Goal: Check status: Check status

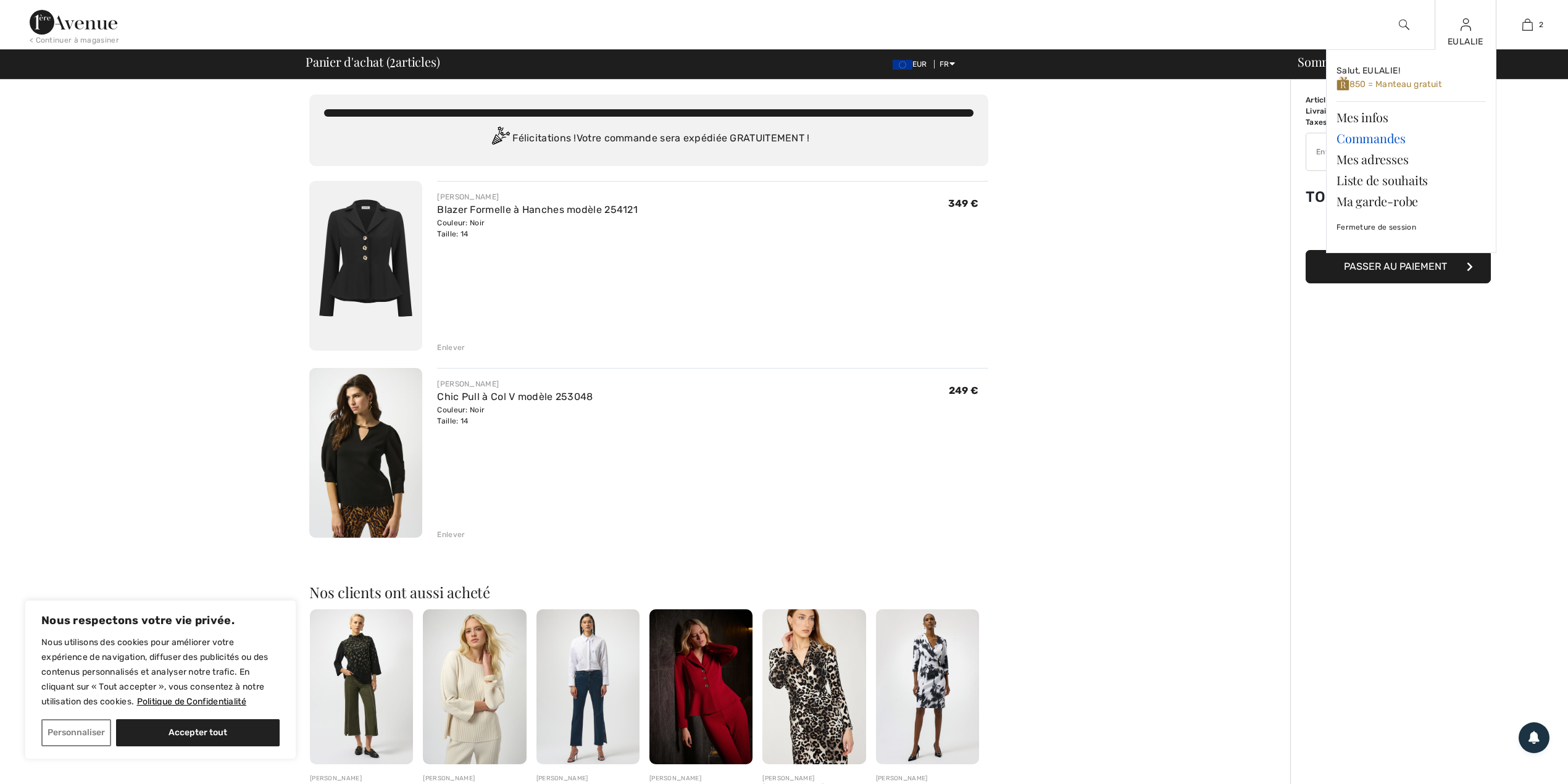
click at [1396, 137] on link "Commandes" at bounding box center [1411, 137] width 149 height 21
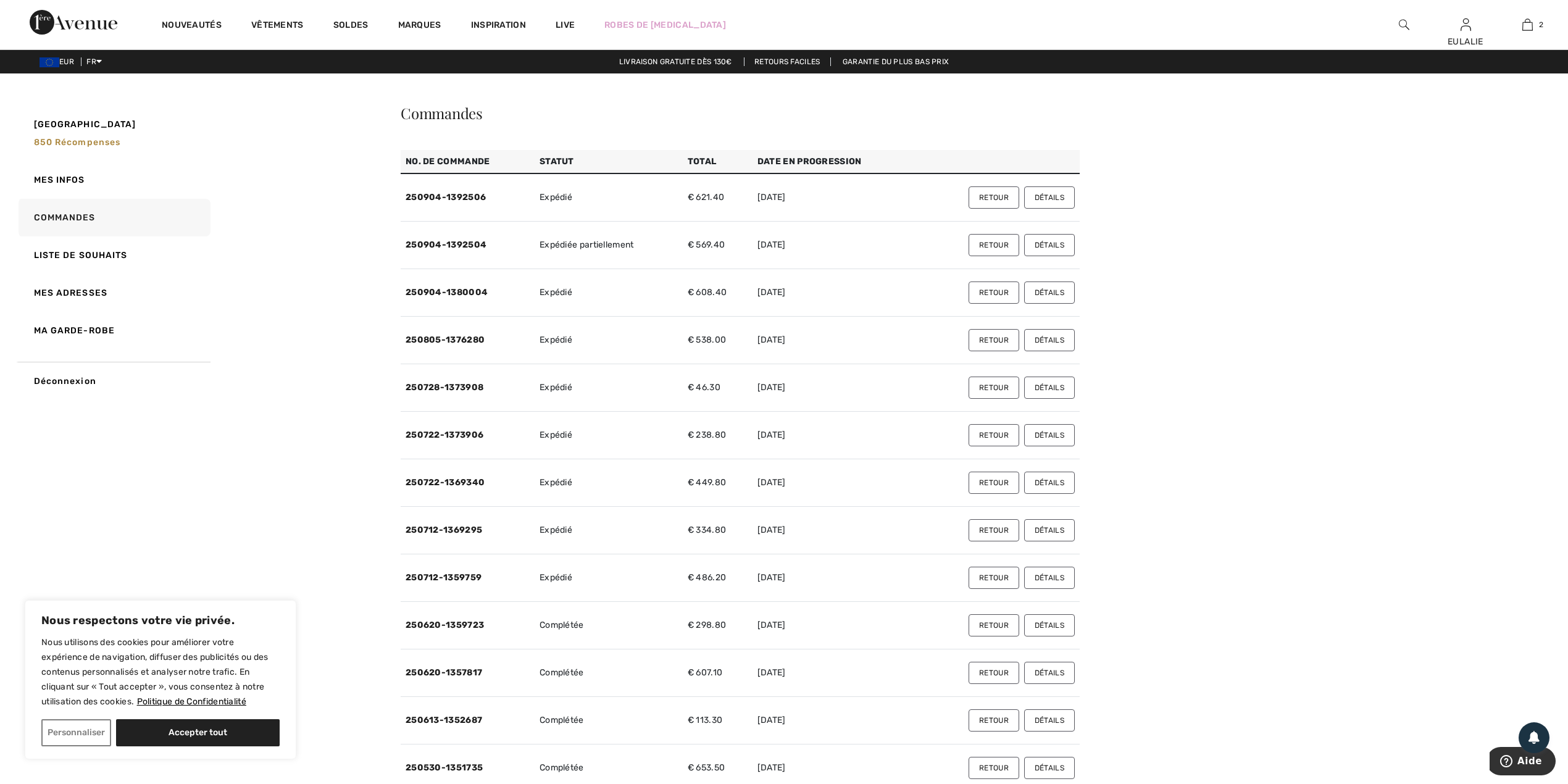
click at [1052, 287] on button "Détails" at bounding box center [1050, 292] width 51 height 23
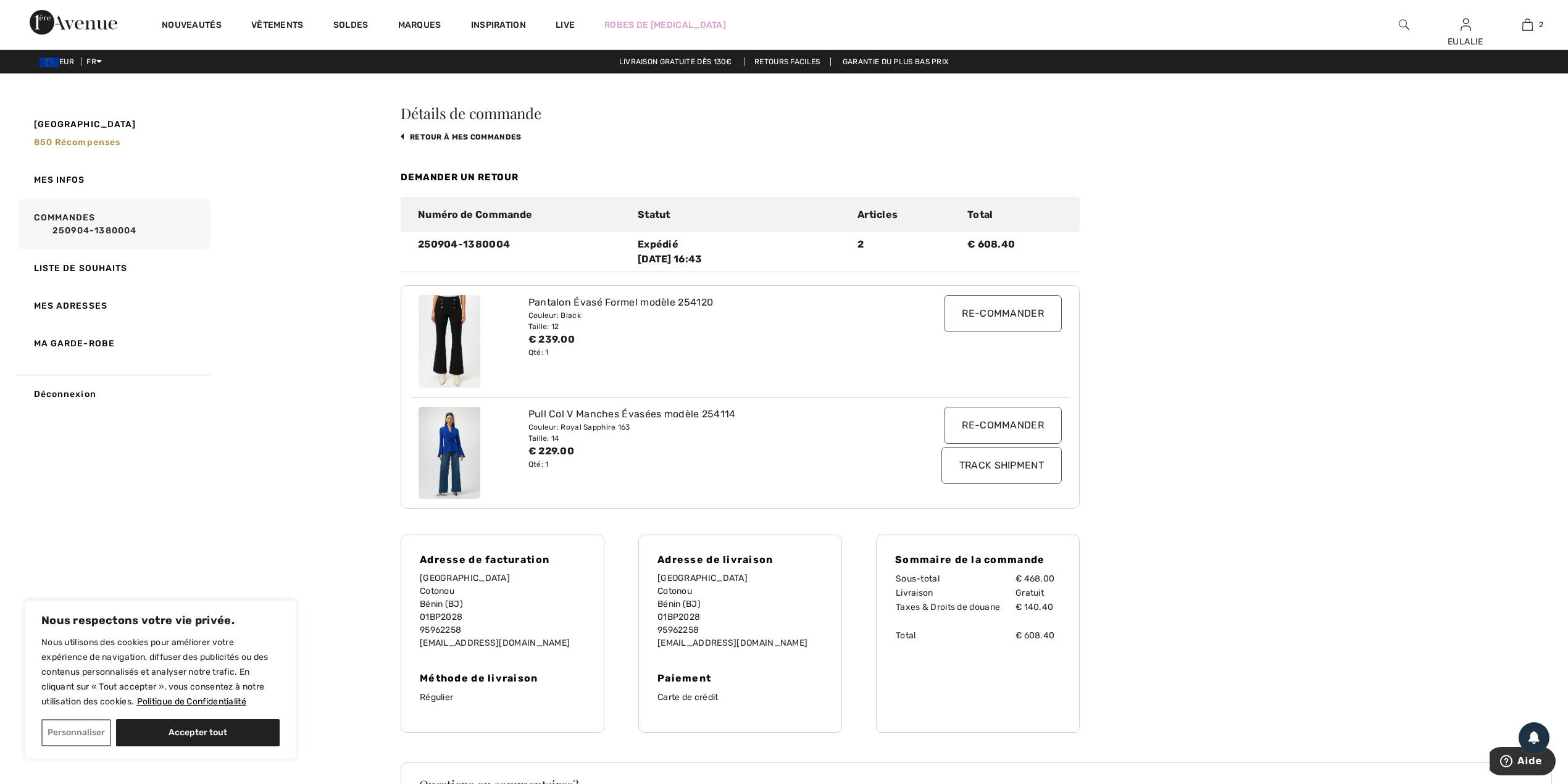
click at [978, 460] on input "Track Shipment" at bounding box center [1001, 466] width 121 height 37
click at [478, 136] on link "retour à mes commandes" at bounding box center [461, 136] width 121 height 9
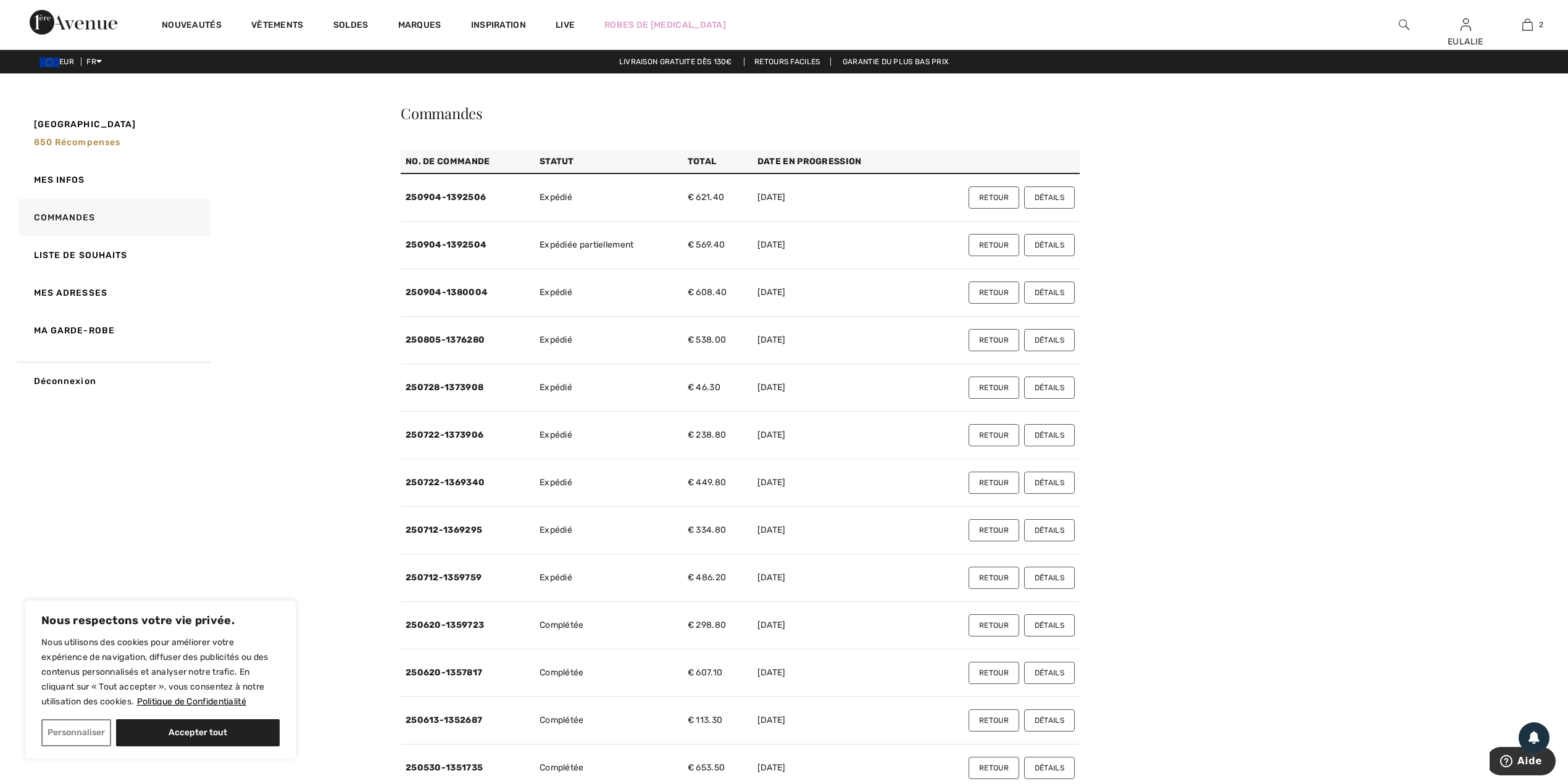
click at [1049, 247] on button "Détails" at bounding box center [1050, 245] width 51 height 23
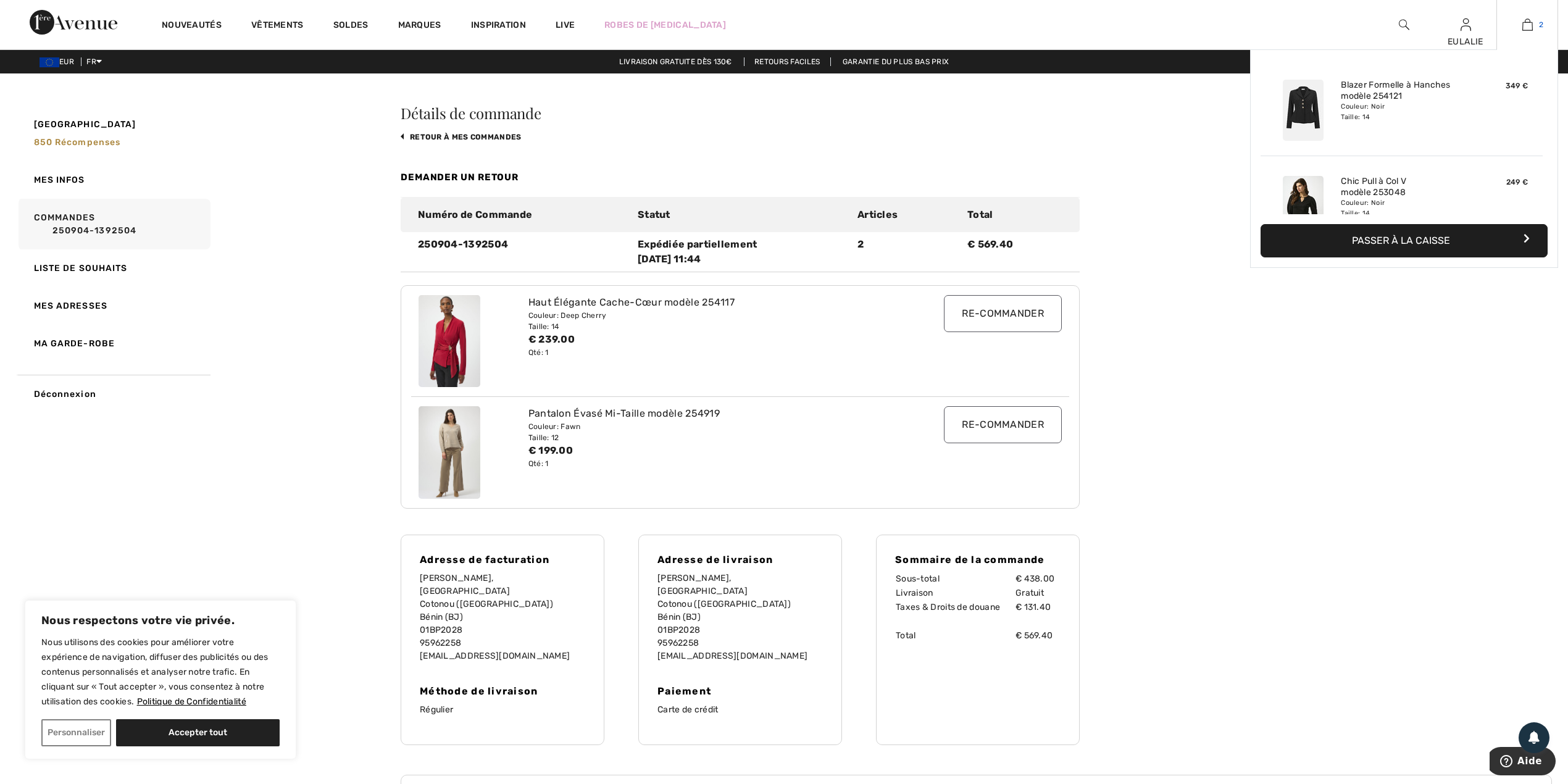
click at [1530, 30] on img at bounding box center [1528, 24] width 11 height 15
